Goal: Task Accomplishment & Management: Complete application form

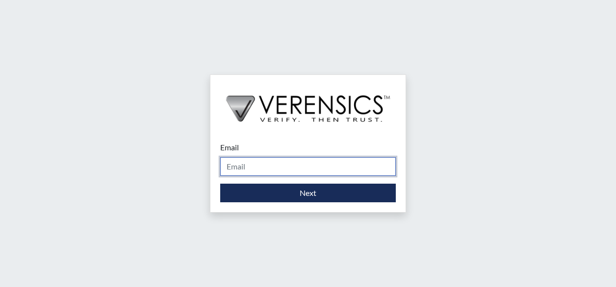
click at [273, 169] on input "Email" at bounding box center [308, 166] width 176 height 19
type input "[PERSON_NAME][EMAIL_ADDRESS][PERSON_NAME][DOMAIN_NAME]"
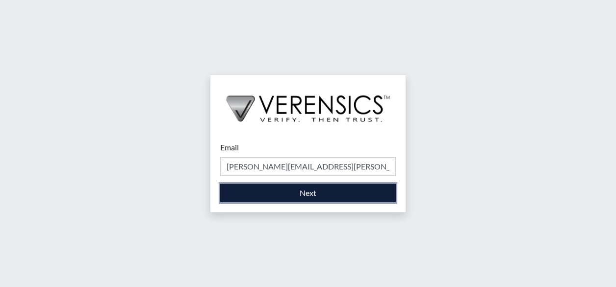
click at [306, 196] on button "Next" at bounding box center [308, 193] width 176 height 19
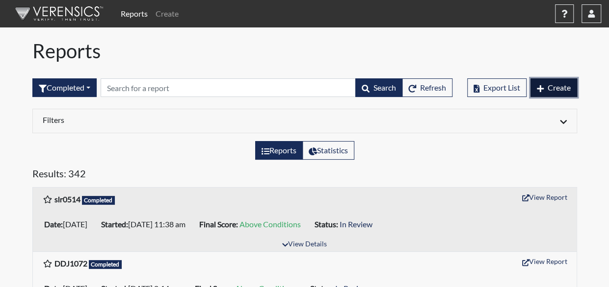
click at [551, 85] on span "Create" at bounding box center [558, 87] width 23 height 9
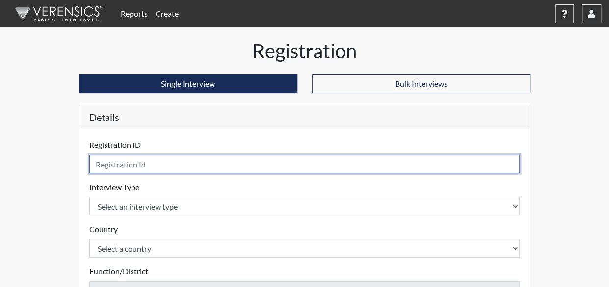
click at [146, 160] on input "text" at bounding box center [304, 164] width 431 height 19
type input "KWA7860"
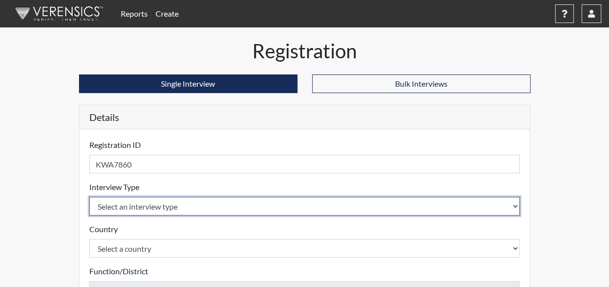
click at [168, 204] on select "Select an interview type Corrections Pre-Employment" at bounding box center [304, 206] width 431 height 19
select select "ff733e93-e1bf-11ea-9c9f-0eff0cf7eb8f"
click at [89, 197] on select "Select an interview type Corrections Pre-Employment" at bounding box center [304, 206] width 431 height 19
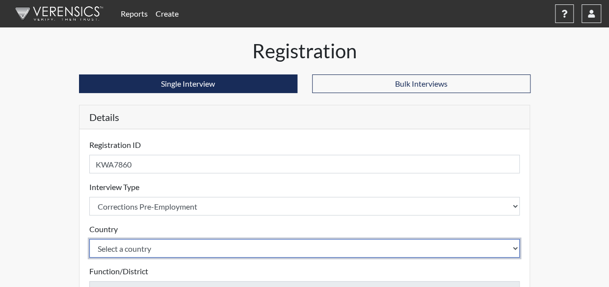
click at [158, 244] on select "Select a country [GEOGRAPHIC_DATA] [GEOGRAPHIC_DATA]" at bounding box center [304, 248] width 431 height 19
select select "united-states-of-[GEOGRAPHIC_DATA]"
click at [89, 239] on select "Select a country [GEOGRAPHIC_DATA] [GEOGRAPHIC_DATA]" at bounding box center [304, 248] width 431 height 19
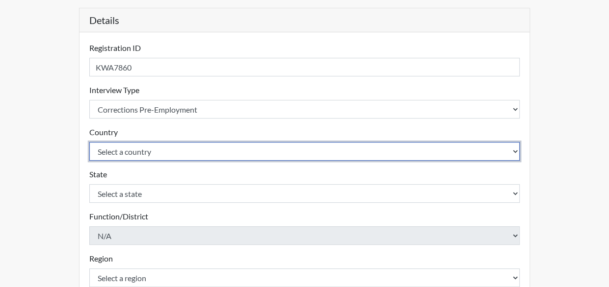
scroll to position [98, 0]
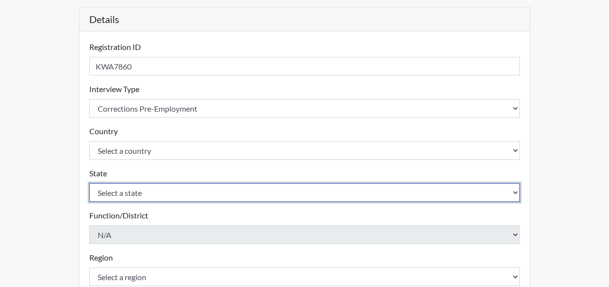
click at [145, 194] on select "Select a state [US_STATE] [US_STATE] [US_STATE] [US_STATE] [US_STATE] [US_STATE…" at bounding box center [304, 192] width 431 height 19
select select "GA"
click at [89, 183] on select "Select a state [US_STATE] [US_STATE] [US_STATE] [US_STATE] [US_STATE] [US_STATE…" at bounding box center [304, 192] width 431 height 19
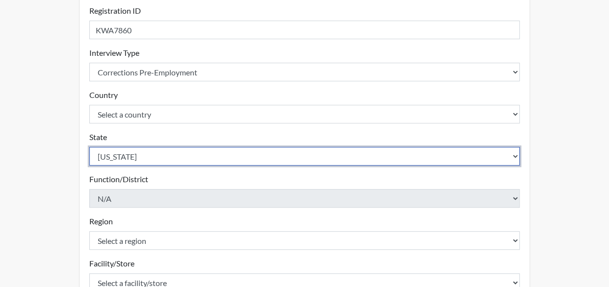
scroll to position [147, 0]
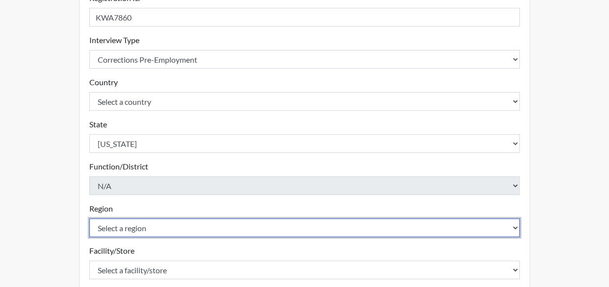
click at [143, 226] on select "Select a region [GEOGRAPHIC_DATA]" at bounding box center [304, 228] width 431 height 19
select select "51976826-f18e-4b67-8d3b-b0a0fa2f97ff"
click at [89, 219] on select "Select a region [GEOGRAPHIC_DATA]" at bounding box center [304, 228] width 431 height 19
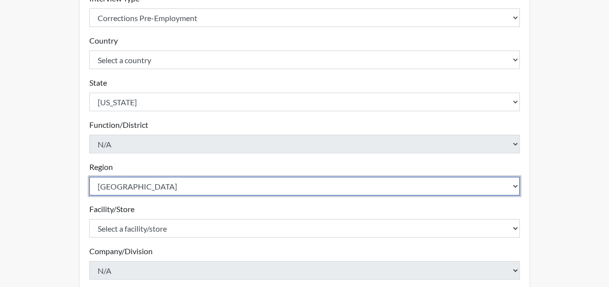
scroll to position [245, 0]
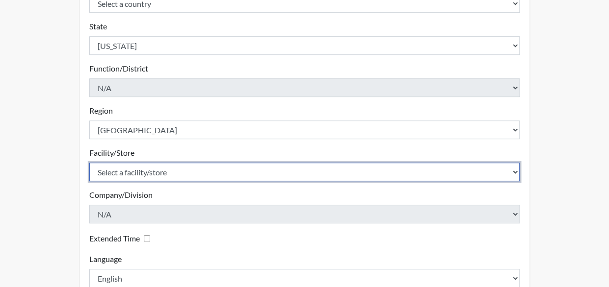
click at [158, 171] on select "Select a facility/store [GEOGRAPHIC_DATA] [PERSON_NAME] [PERSON_NAME] SP" at bounding box center [304, 172] width 431 height 19
select select "cd77449e-52a2-45cd-b1da-0308f544c527"
click at [89, 163] on select "Select a facility/store [GEOGRAPHIC_DATA] [PERSON_NAME] [PERSON_NAME] SP" at bounding box center [304, 172] width 431 height 19
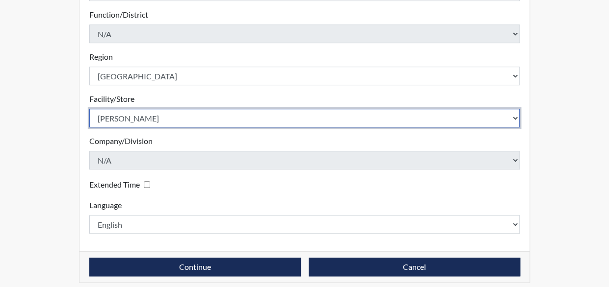
scroll to position [305, 0]
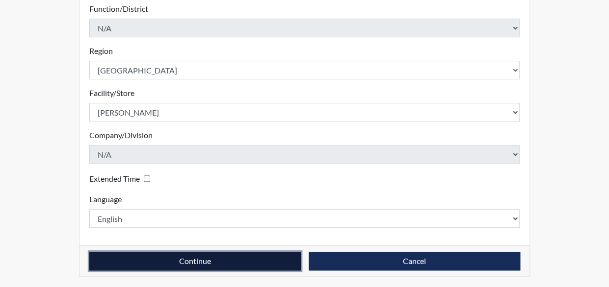
click at [260, 260] on button "Continue" at bounding box center [194, 261] width 211 height 19
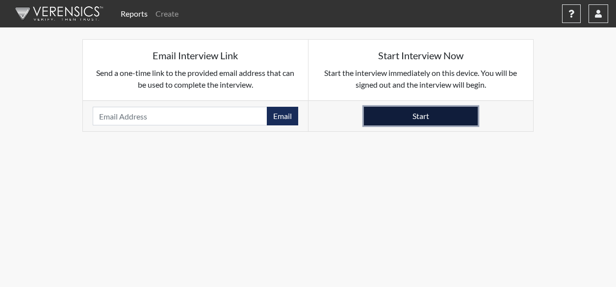
click at [437, 121] on button "Start" at bounding box center [421, 116] width 114 height 19
